Goal: Information Seeking & Learning: Find specific fact

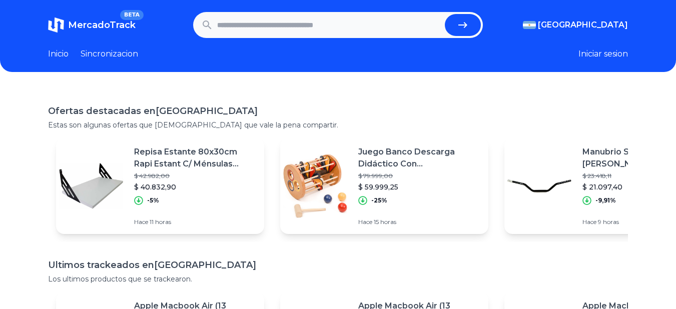
click at [255, 25] on input "text" at bounding box center [329, 25] width 224 height 22
type input "*******"
click at [445, 14] on button "submit" at bounding box center [463, 25] width 36 height 22
